Goal: Task Accomplishment & Management: Use online tool/utility

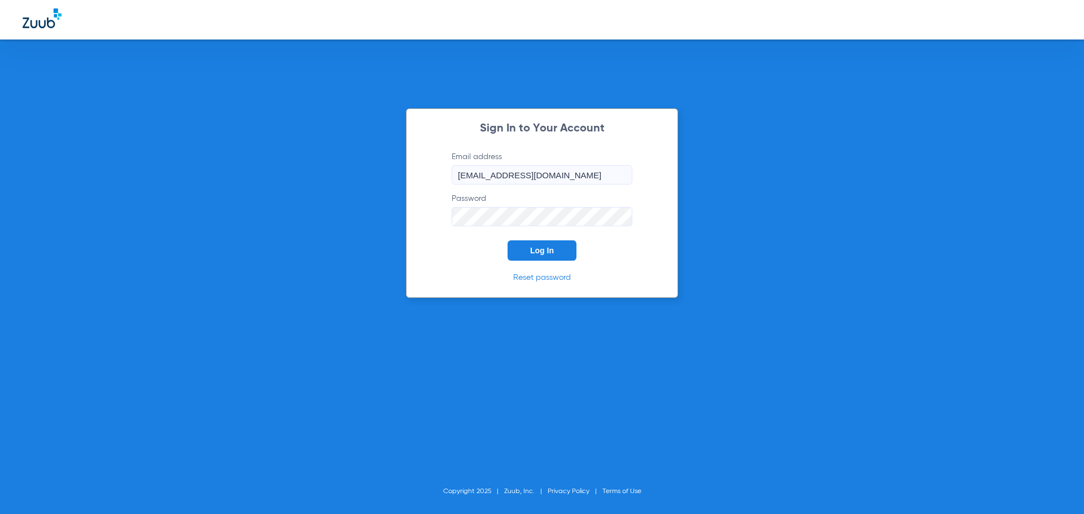
click at [545, 250] on span "Log In" at bounding box center [542, 250] width 24 height 9
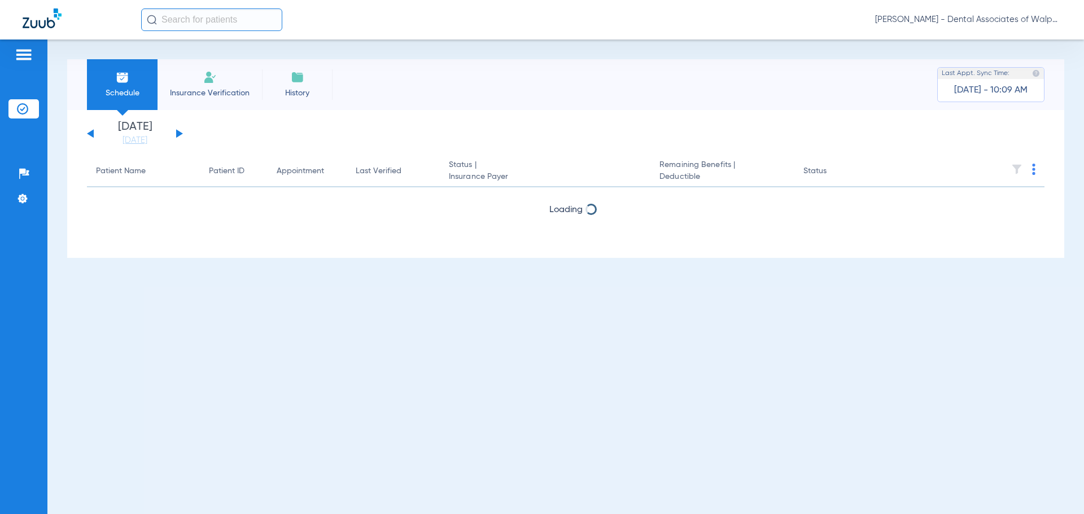
click at [185, 22] on input "text" at bounding box center [211, 19] width 141 height 23
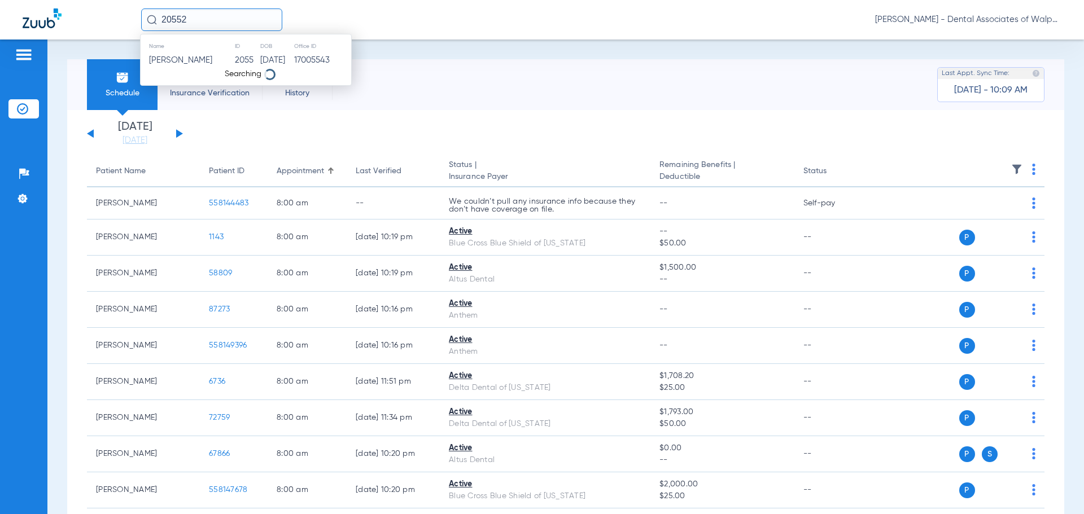
type input "20552"
click at [212, 59] on span "[PERSON_NAME]" at bounding box center [180, 60] width 63 height 8
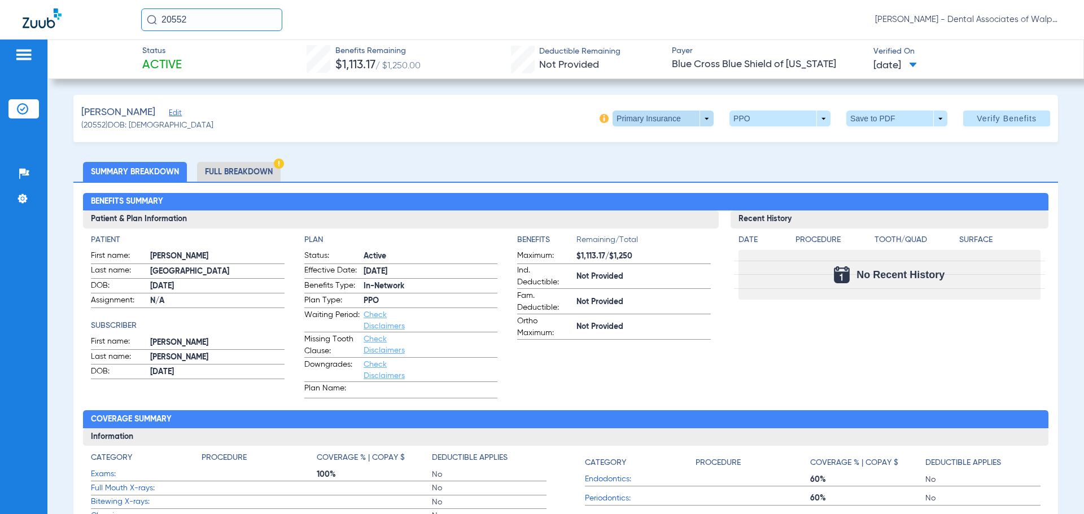
click at [696, 120] on span at bounding box center [663, 119] width 101 height 16
click at [640, 166] on span "Secondary Insurance" at bounding box center [651, 164] width 75 height 8
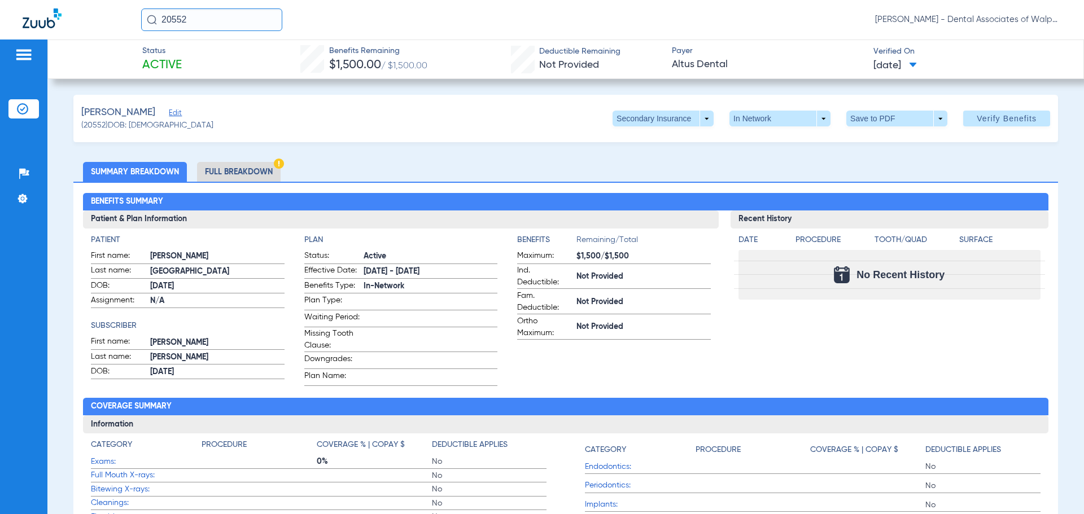
drag, startPoint x: 247, startPoint y: 22, endPoint x: 97, endPoint y: -21, distance: 156.4
click at [97, 0] on html "20552 [PERSON_NAME] - Dental Associates of Walpole Patients Insurance Verificat…" at bounding box center [542, 257] width 1084 height 514
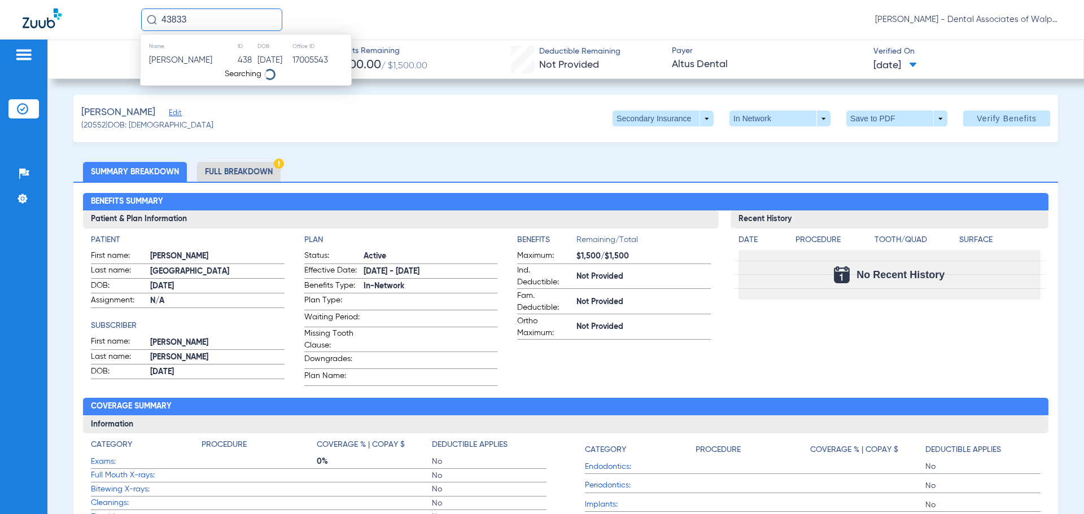
type input "43833"
click at [209, 60] on td "[PERSON_NAME]" at bounding box center [186, 61] width 91 height 16
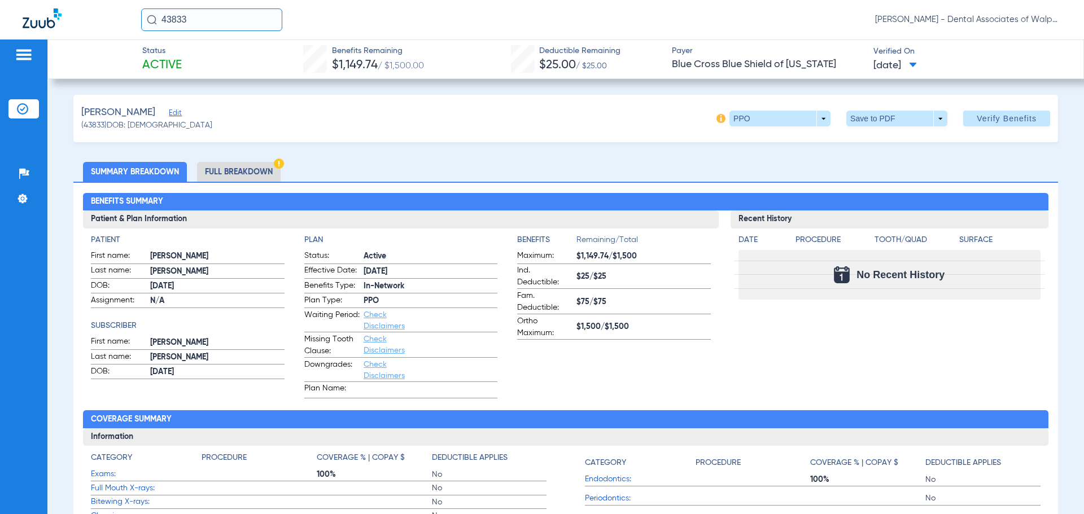
click at [120, 7] on div "43833 [PERSON_NAME] - Dental Associates of Walpole" at bounding box center [542, 20] width 1084 height 40
type input "83787"
click at [175, 60] on span "[PERSON_NAME]" at bounding box center [180, 60] width 63 height 8
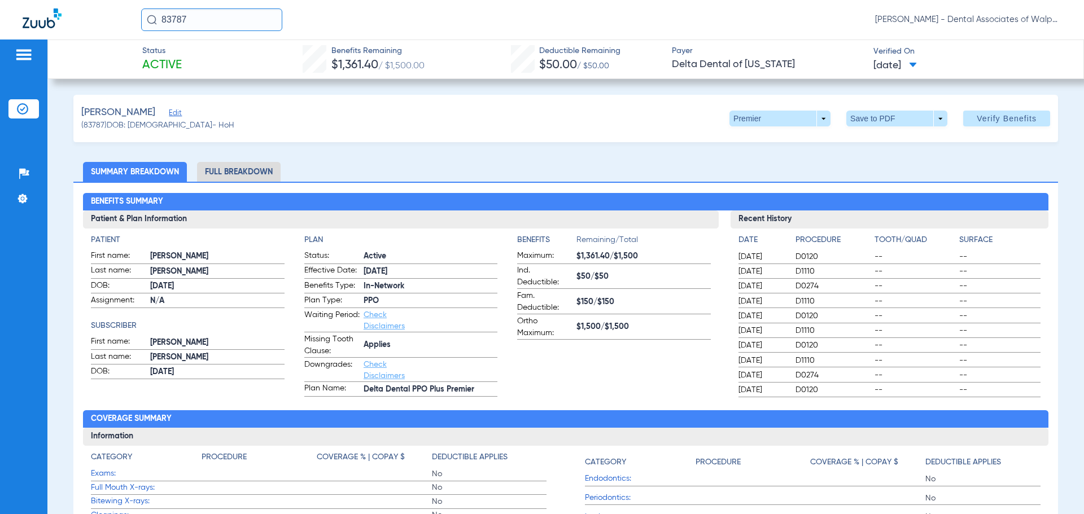
click at [949, 303] on div "[DATE] D1110 -- --" at bounding box center [890, 302] width 302 height 14
click at [1010, 172] on ul "Summary Breakdown Full Breakdown" at bounding box center [565, 172] width 985 height 20
drag, startPoint x: 214, startPoint y: 15, endPoint x: 98, endPoint y: -2, distance: 116.9
click at [98, 0] on html "83787 [PERSON_NAME] - Dental Associates of Walpole Patients Insurance Verificat…" at bounding box center [542, 257] width 1084 height 514
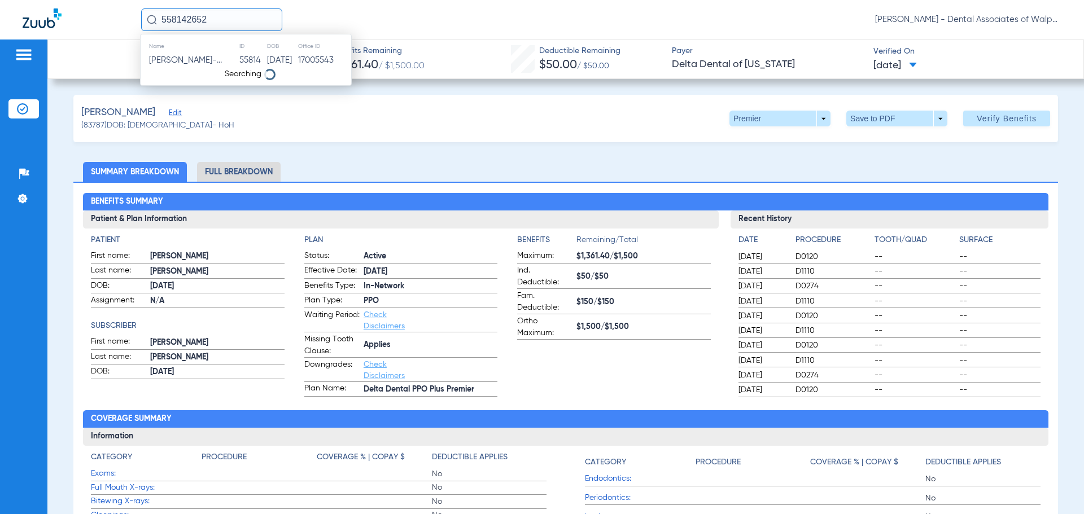
type input "558142652"
click at [224, 58] on td "558142652" at bounding box center [247, 61] width 47 height 16
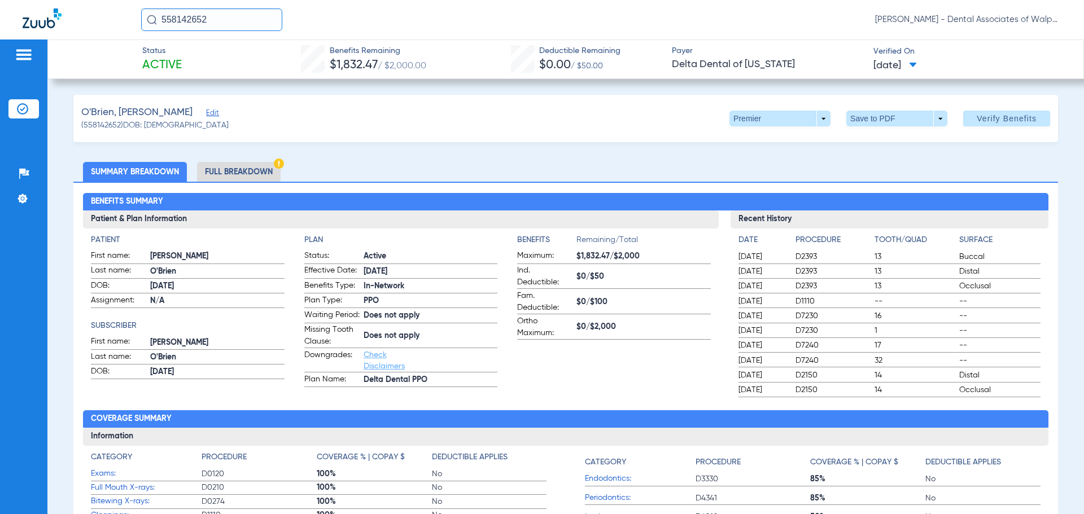
drag, startPoint x: 241, startPoint y: 28, endPoint x: 42, endPoint y: -20, distance: 204.4
click at [42, 0] on html "558142652 [PERSON_NAME] - Dental Associates of Walpole Patients Insurance Verif…" at bounding box center [542, 257] width 1084 height 514
type input "37985"
click at [188, 55] on td "[PERSON_NAME]" at bounding box center [186, 61] width 91 height 16
drag, startPoint x: 187, startPoint y: 14, endPoint x: 0, endPoint y: -35, distance: 193.3
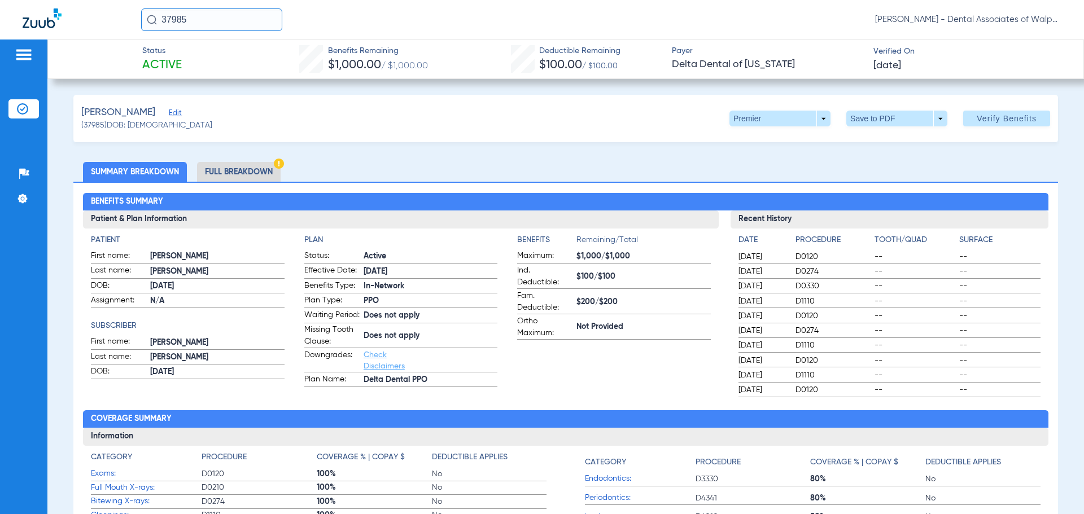
click at [0, 0] on html "37985 [PERSON_NAME] - Dental Associates of Walpole Patients Insurance Verificat…" at bounding box center [542, 257] width 1084 height 514
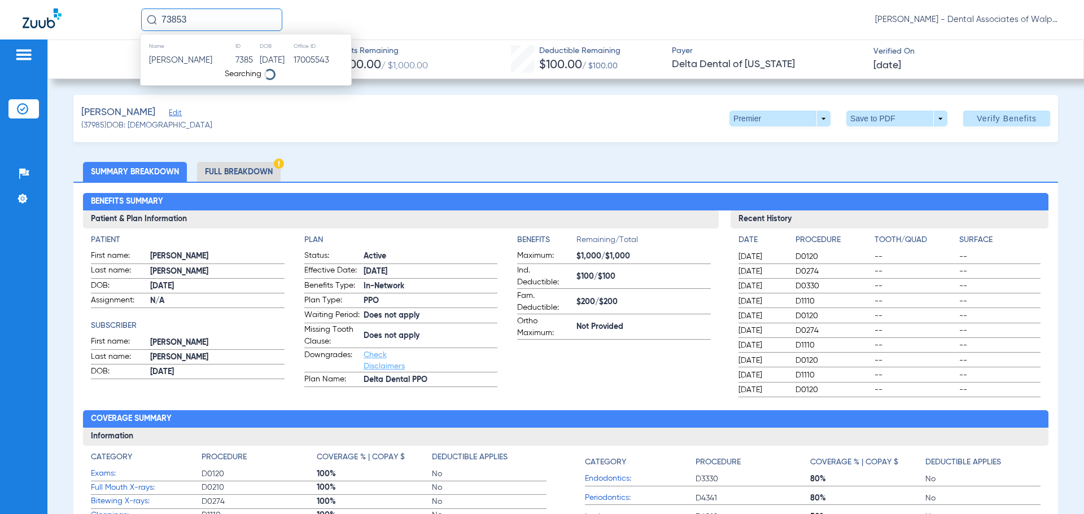
type input "73853"
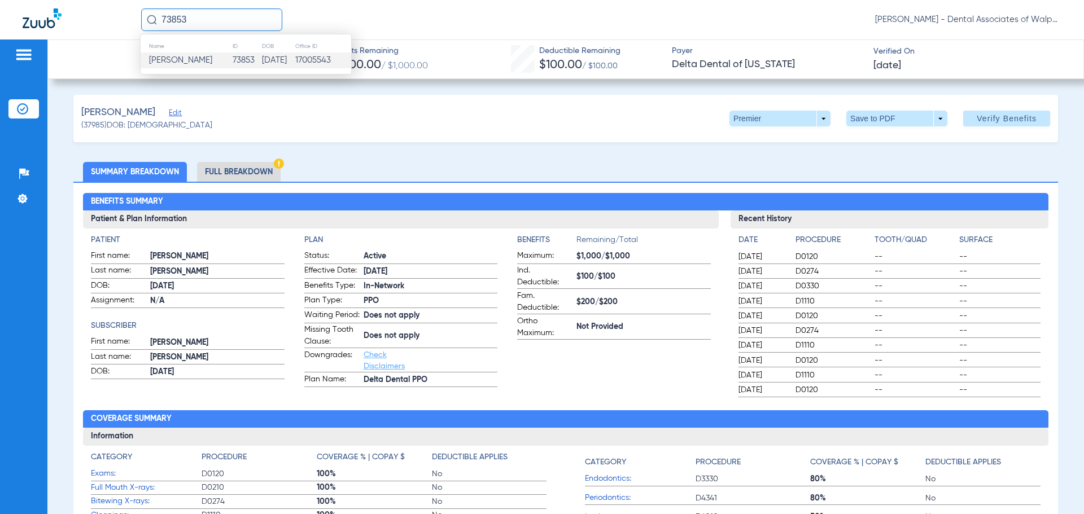
click at [185, 62] on span "[PERSON_NAME]" at bounding box center [180, 60] width 63 height 8
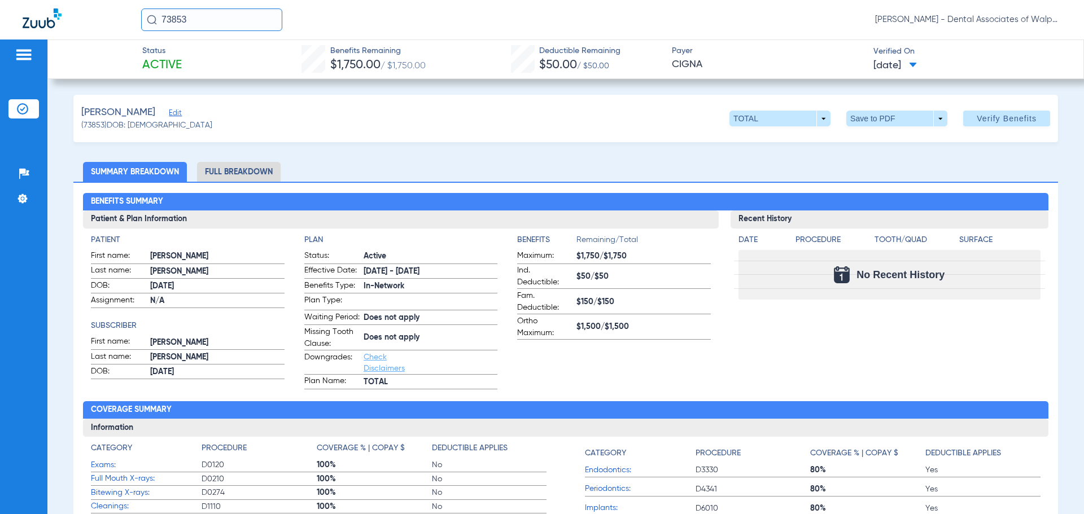
drag, startPoint x: 285, startPoint y: -66, endPoint x: 272, endPoint y: -65, distance: 13.6
click at [272, 0] on html "73853 [PERSON_NAME] - Dental Associates of Walpole Patients Insurance Verificat…" at bounding box center [542, 257] width 1084 height 514
click at [475, 132] on div "[PERSON_NAME] (73853) DOB: [DEMOGRAPHIC_DATA] TOTAL arrow_drop_down Save to PDF…" at bounding box center [565, 118] width 985 height 47
drag, startPoint x: 217, startPoint y: 20, endPoint x: 101, endPoint y: 1, distance: 117.9
click at [101, 1] on div "73853 [PERSON_NAME] - Dental Associates of Walpole" at bounding box center [542, 20] width 1084 height 40
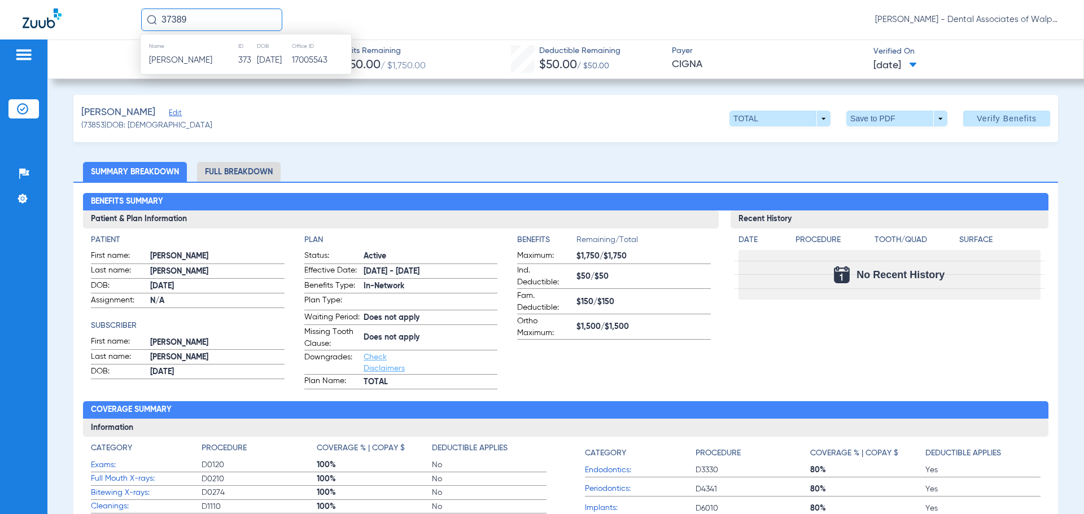
type input "37389"
drag, startPoint x: 185, startPoint y: 63, endPoint x: 208, endPoint y: 69, distance: 24.0
click at [186, 63] on span "[PERSON_NAME]" at bounding box center [180, 60] width 63 height 8
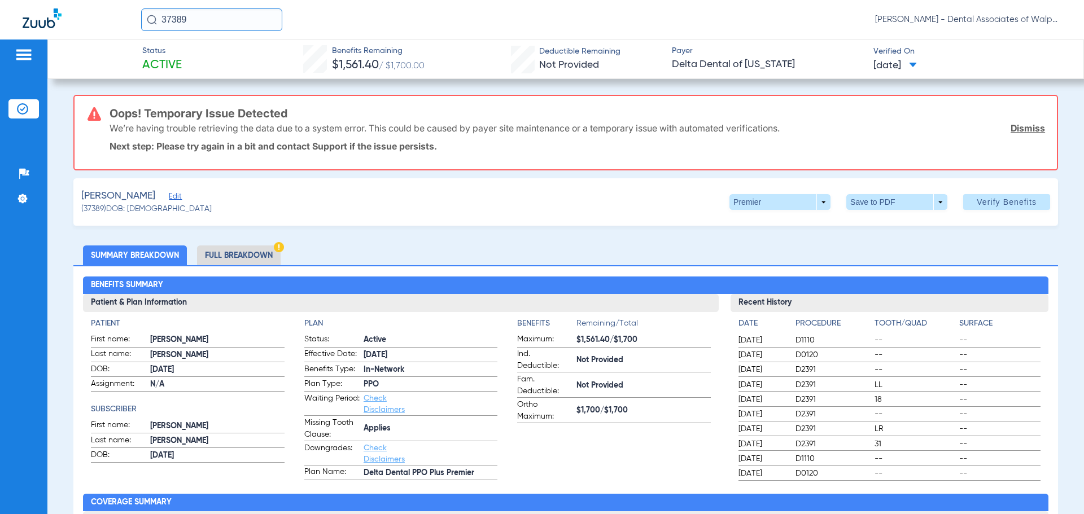
drag, startPoint x: 206, startPoint y: 21, endPoint x: 86, endPoint y: -12, distance: 124.1
click at [86, 0] on html "37389 [PERSON_NAME] - Dental Associates of Walpole Patients Insurance Verificat…" at bounding box center [542, 257] width 1084 height 514
type input "12539"
click at [182, 57] on span "[PERSON_NAME]" at bounding box center [180, 60] width 63 height 8
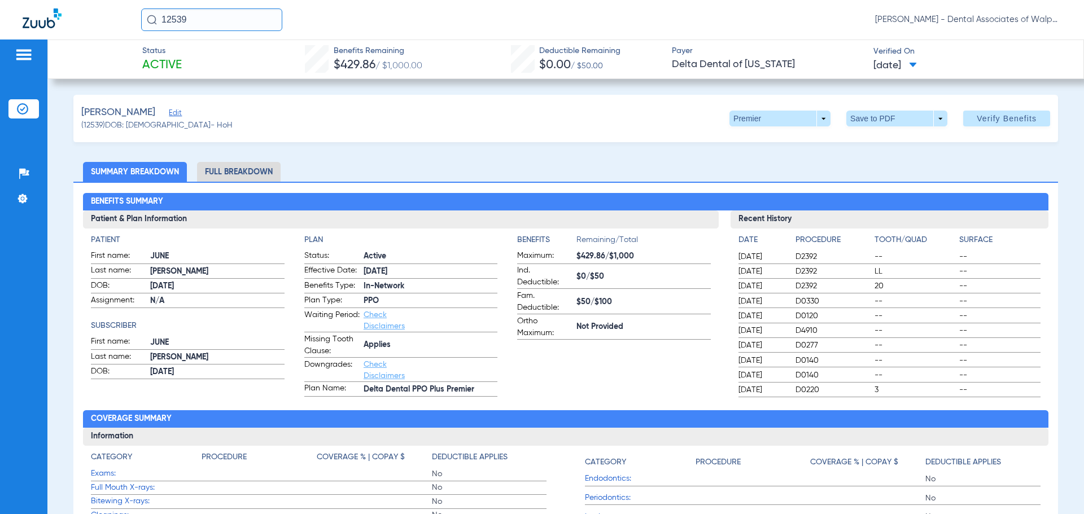
click at [72, 0] on html "12539 [PERSON_NAME] - Dental Associates of Walpole Patients Insurance Verificat…" at bounding box center [542, 257] width 1084 height 514
type input "56388"
click at [191, 58] on span "[PERSON_NAME]" at bounding box center [180, 60] width 63 height 8
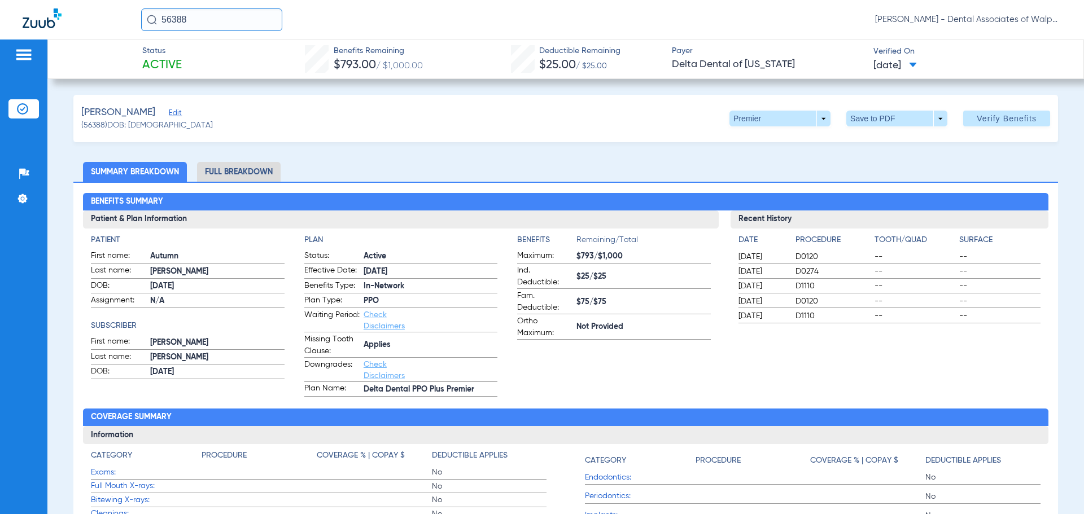
click at [91, 9] on div "56388 [PERSON_NAME] - Dental Associates of Walpole" at bounding box center [542, 20] width 1084 height 40
type input "558149456"
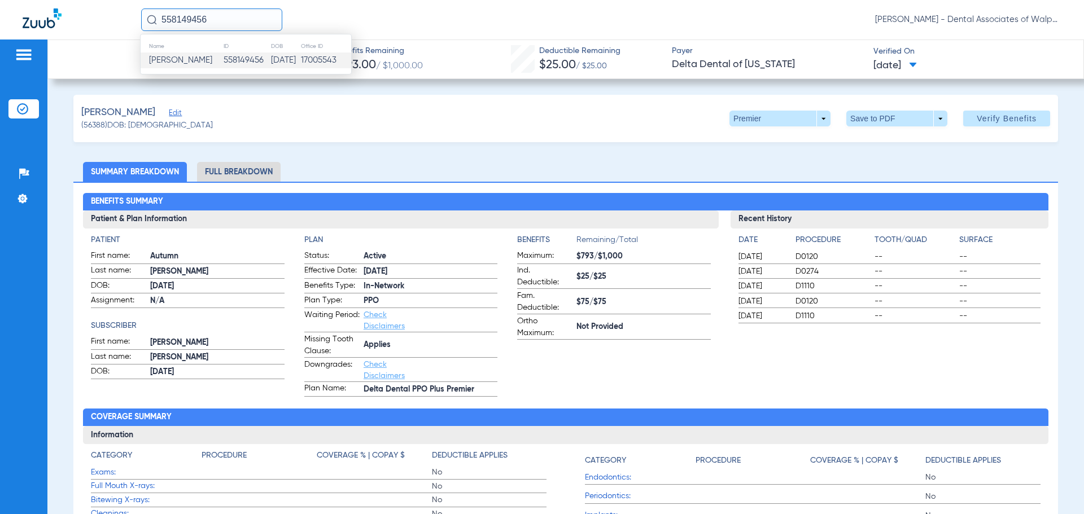
click at [183, 59] on span "[PERSON_NAME]" at bounding box center [180, 60] width 63 height 8
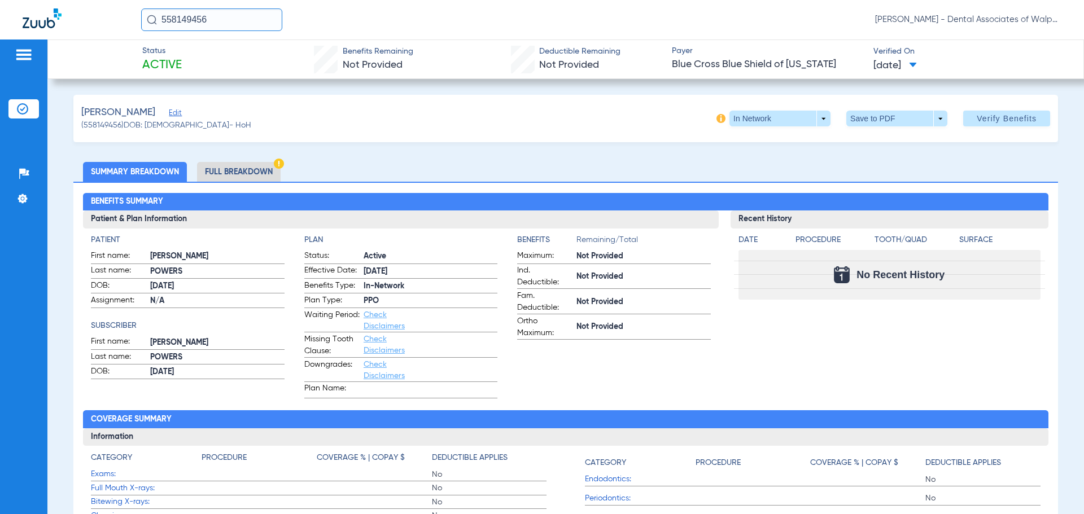
drag, startPoint x: 167, startPoint y: 15, endPoint x: 129, endPoint y: 11, distance: 38.0
click at [129, 11] on div "558149456 [PERSON_NAME] - Dental Associates of Walpole" at bounding box center [542, 20] width 1084 height 40
type input "62376"
click at [185, 57] on span "[PERSON_NAME]" at bounding box center [180, 60] width 63 height 8
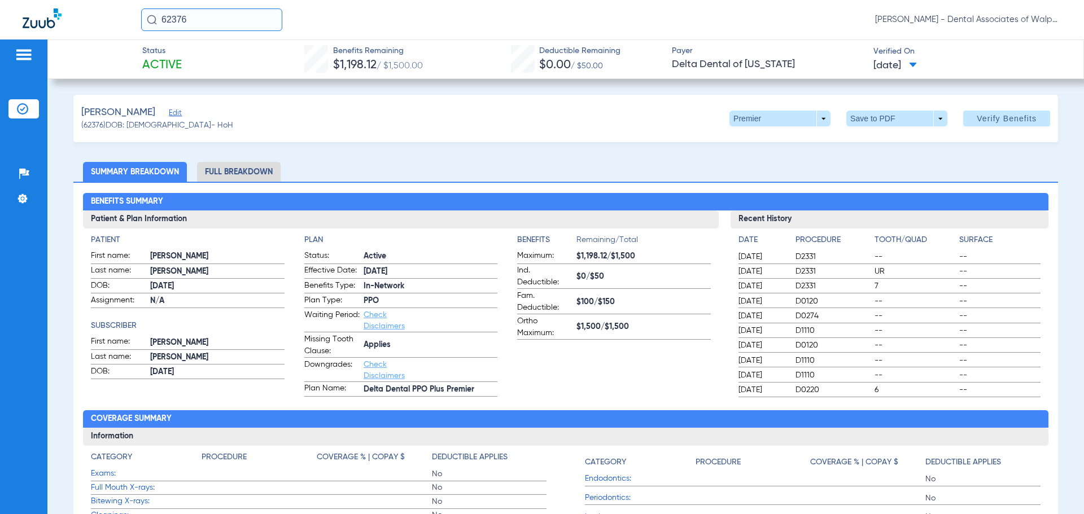
drag, startPoint x: 189, startPoint y: 17, endPoint x: 124, endPoint y: 9, distance: 65.4
click at [124, 9] on div "62376 [PERSON_NAME] - Dental Associates of Walpole" at bounding box center [542, 20] width 1084 height 40
click at [167, 18] on input "text" at bounding box center [211, 19] width 141 height 23
type input "70063"
click at [173, 64] on span "[PERSON_NAME]" at bounding box center [180, 60] width 63 height 8
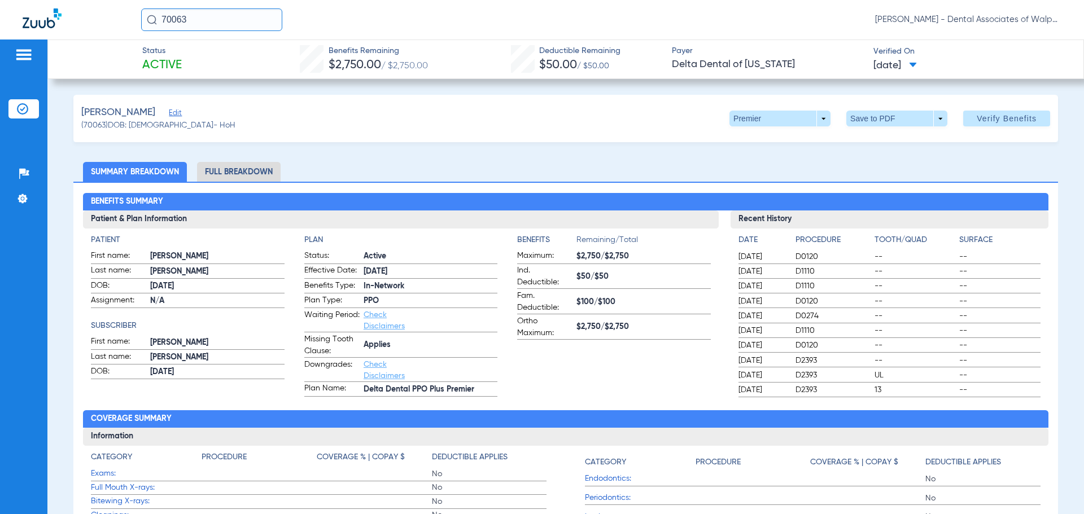
drag, startPoint x: 1079, startPoint y: 1, endPoint x: 1083, endPoint y: 7, distance: 7.2
click at [1079, 2] on div "70063 [PERSON_NAME] - Dental Associates of Walpole" at bounding box center [542, 20] width 1084 height 40
drag, startPoint x: 198, startPoint y: 23, endPoint x: 137, endPoint y: 14, distance: 62.2
click at [137, 14] on div "70063 [PERSON_NAME] - Dental Associates of Walpole" at bounding box center [542, 20] width 1084 height 40
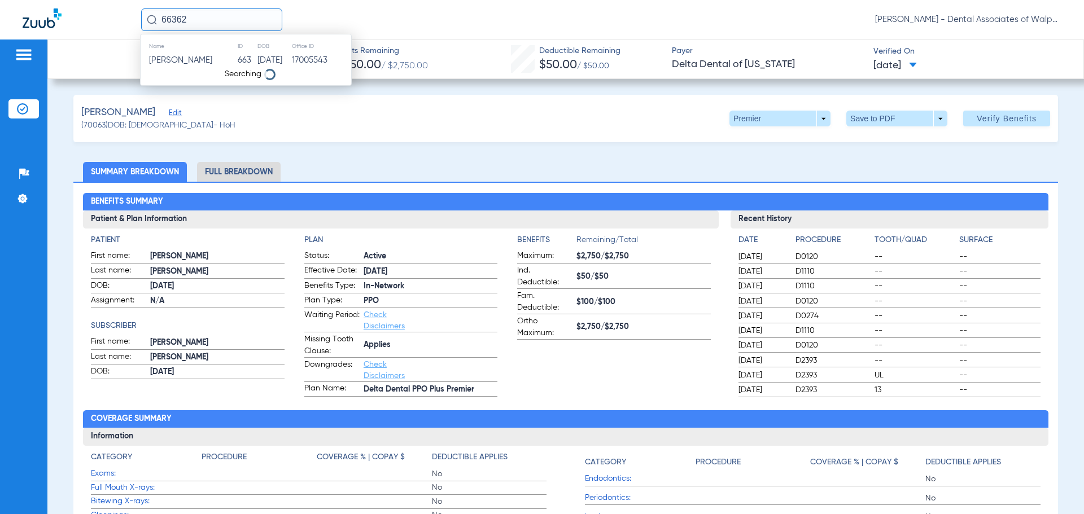
type input "66362"
click at [165, 64] on span "[PERSON_NAME]" at bounding box center [180, 60] width 63 height 8
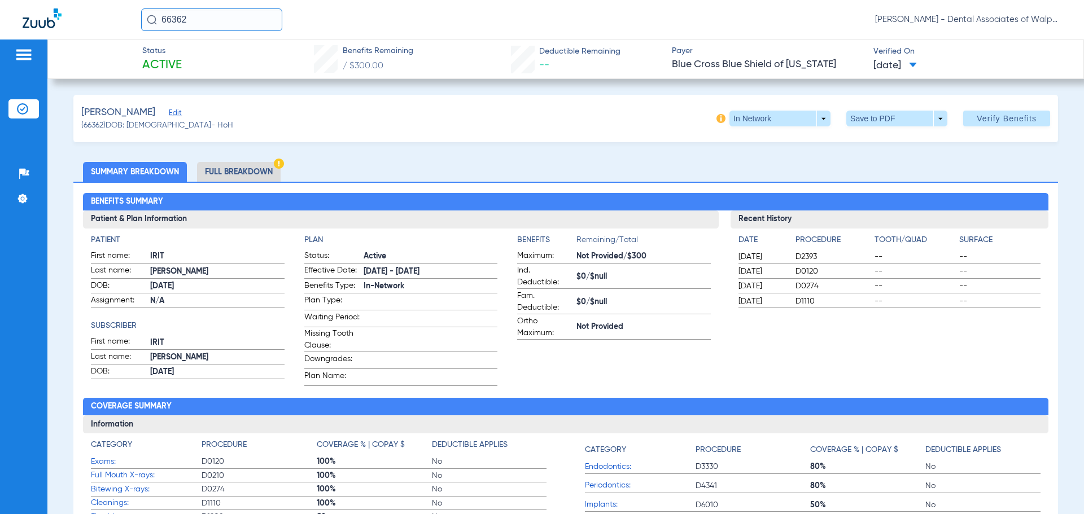
drag, startPoint x: 213, startPoint y: 15, endPoint x: 134, endPoint y: 1, distance: 80.3
click at [134, 2] on div "66362 [PERSON_NAME] - Dental Associates of Walpole" at bounding box center [542, 20] width 1084 height 40
type input "53625"
click at [203, 59] on span "[PERSON_NAME]" at bounding box center [180, 60] width 63 height 8
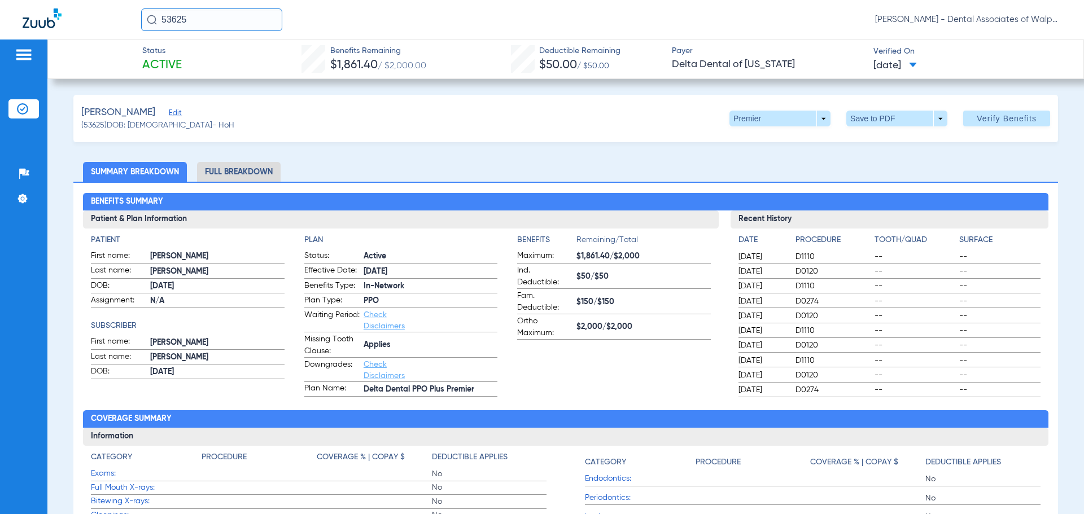
drag, startPoint x: 224, startPoint y: 25, endPoint x: 29, endPoint y: 0, distance: 197.0
click at [30, 1] on div "53625 [PERSON_NAME] - Dental Associates of Walpole" at bounding box center [542, 20] width 1084 height 40
type input "78619"
click at [186, 62] on span "[PERSON_NAME]" at bounding box center [180, 60] width 63 height 8
drag, startPoint x: 149, startPoint y: 11, endPoint x: 14, endPoint y: -8, distance: 136.4
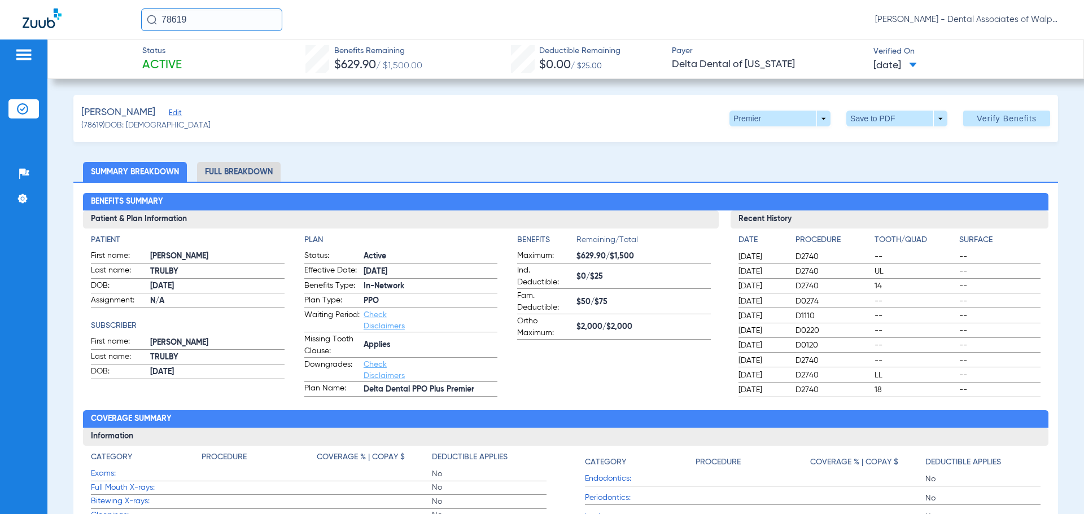
click at [14, 0] on html "78619 [PERSON_NAME] - Dental Associates of Walpole Patients Insurance Verificat…" at bounding box center [542, 257] width 1084 height 514
type input "558144217"
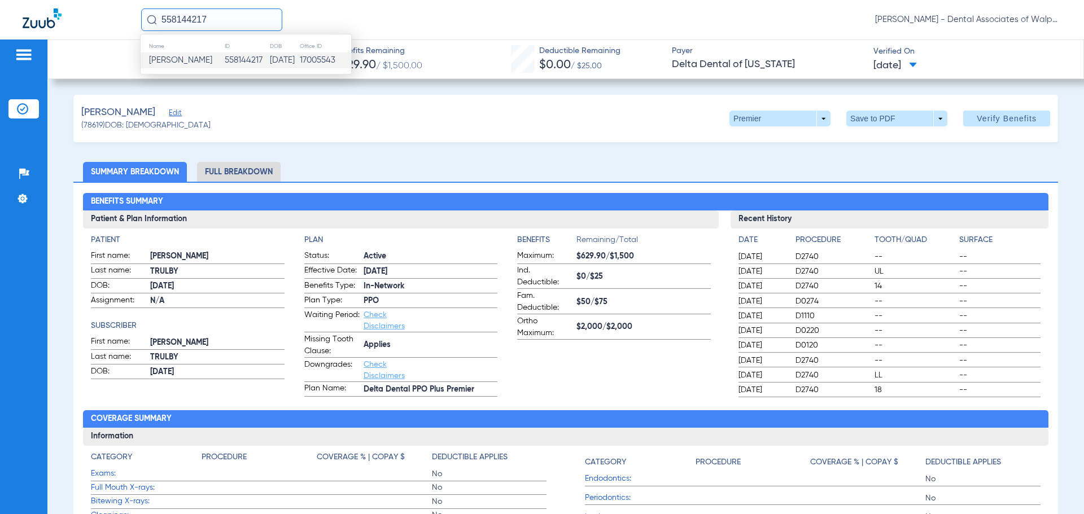
click at [185, 55] on td "[PERSON_NAME]" at bounding box center [183, 61] width 84 height 16
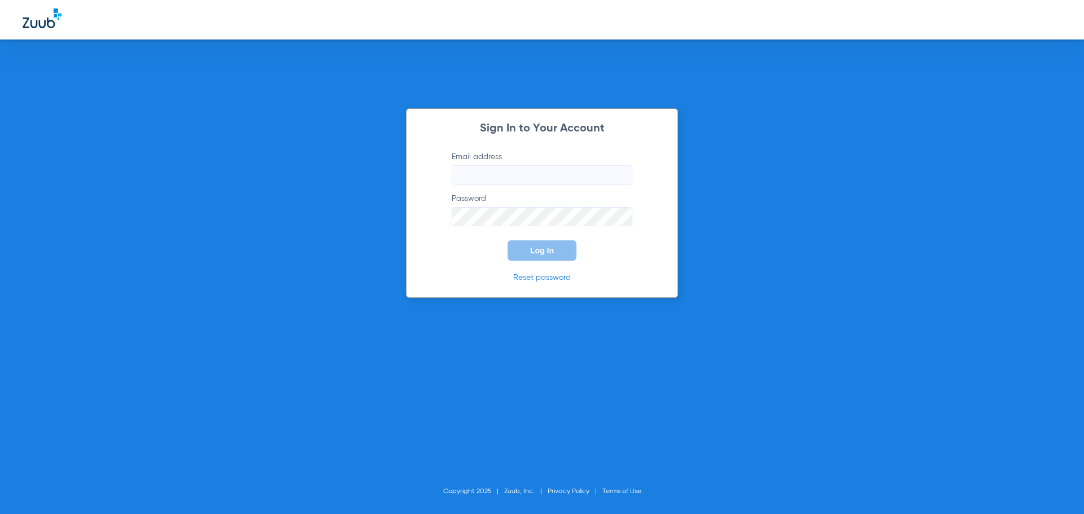
type input "[EMAIL_ADDRESS][DOMAIN_NAME]"
